Goal: Find specific page/section: Find specific page/section

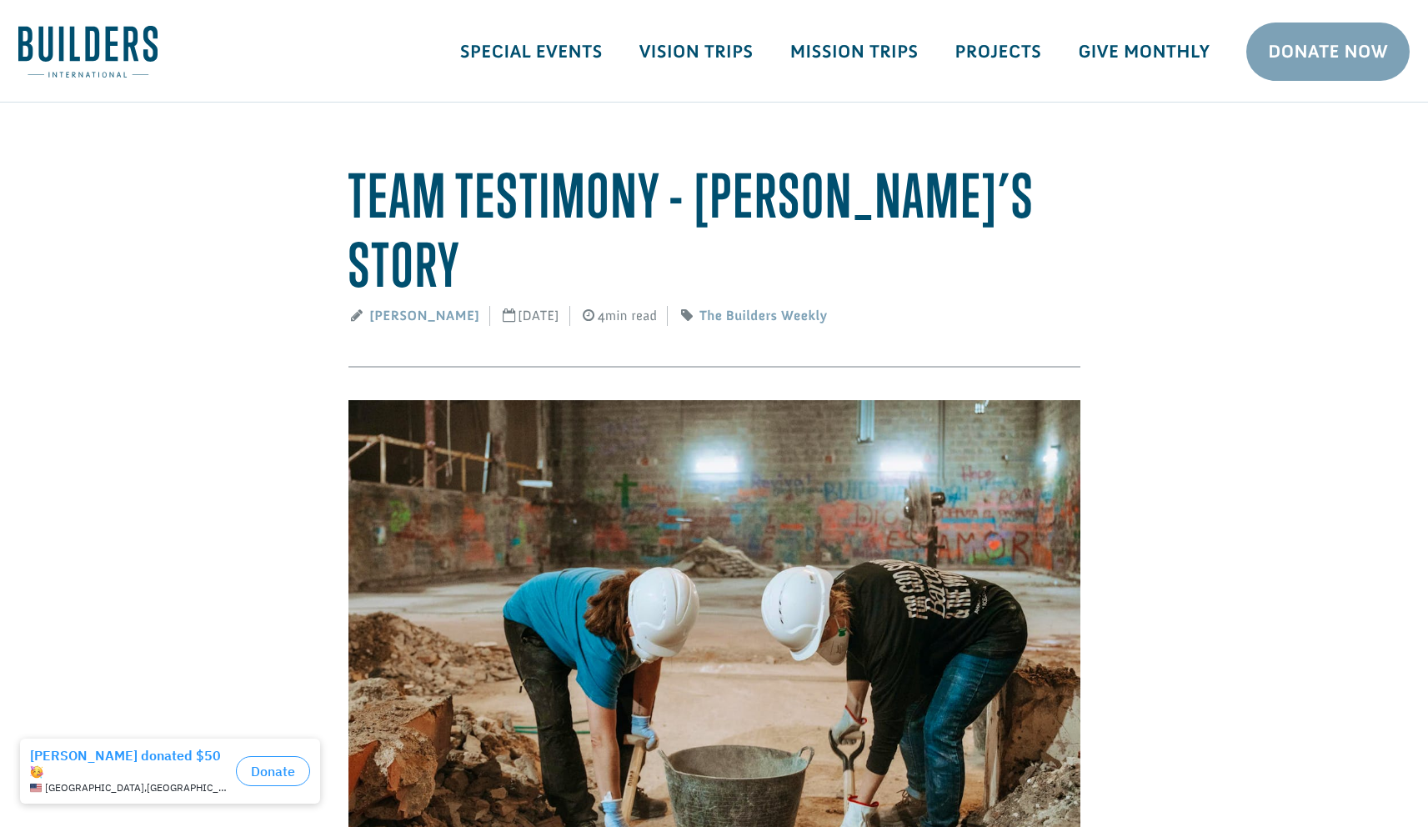
click at [856, 43] on link "Mission Trips" at bounding box center [854, 52] width 165 height 48
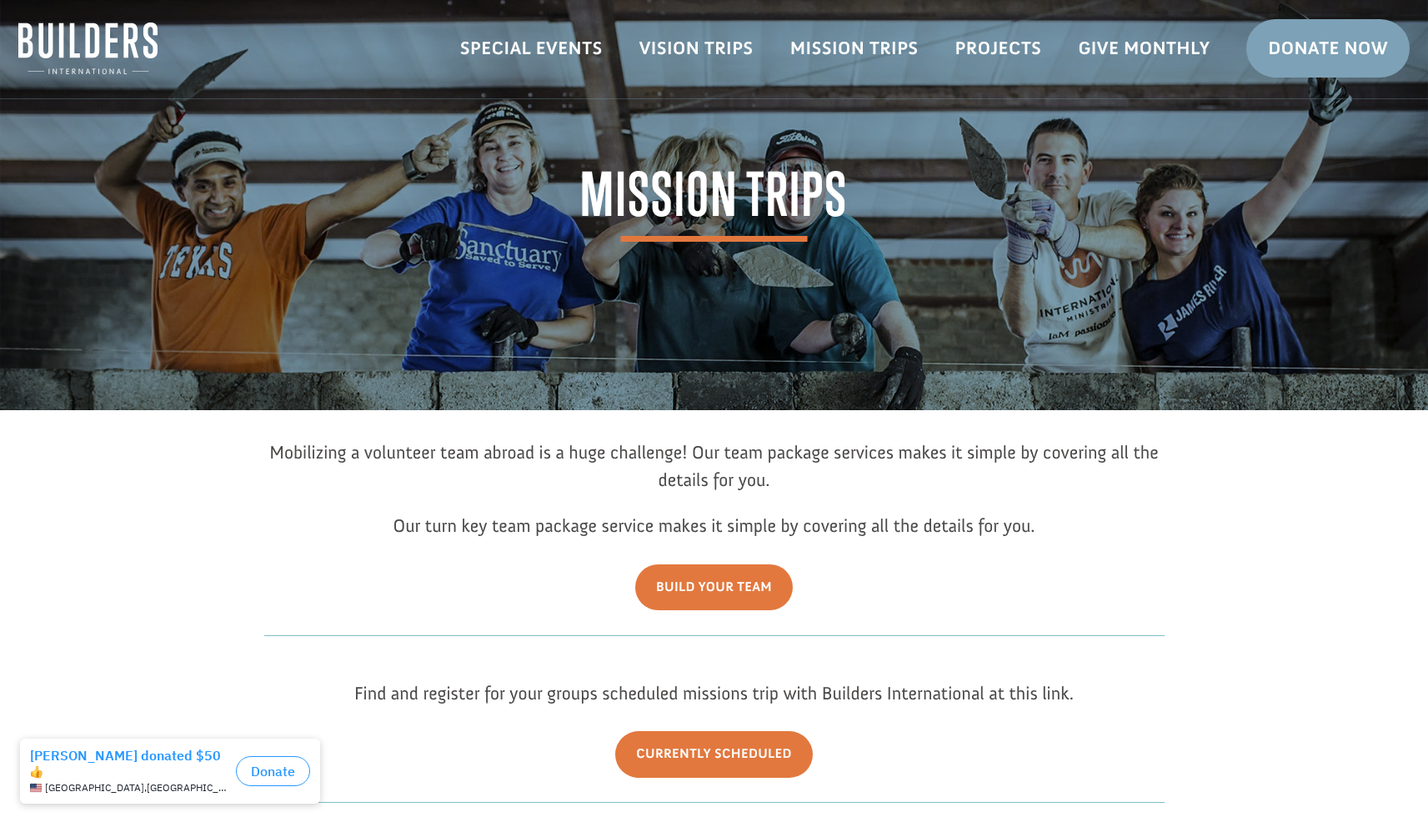
scroll to position [330, 0]
